Goal: Information Seeking & Learning: Learn about a topic

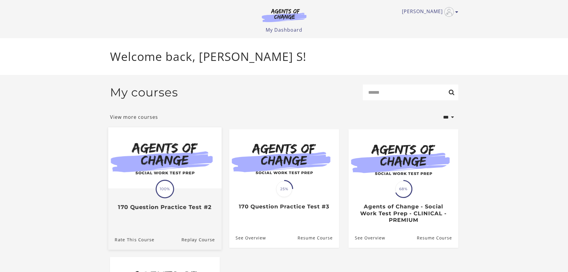
click at [181, 196] on div "Translation missing: en.liquid.partials.dashboard_course_card.progress_descript…" at bounding box center [164, 200] width 113 height 22
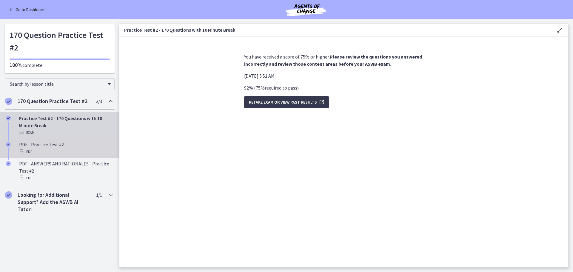
click at [49, 149] on div "PDF" at bounding box center [65, 151] width 93 height 7
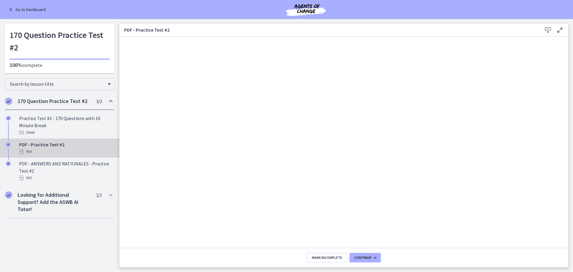
click at [548, 29] on icon at bounding box center [547, 30] width 7 height 7
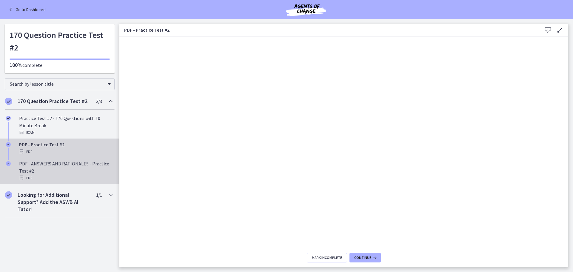
click at [18, 165] on link "PDF - ANSWERS AND RATIONALES - Practice Test #2 PDF" at bounding box center [59, 171] width 119 height 26
